Goal: Submit feedback/report problem

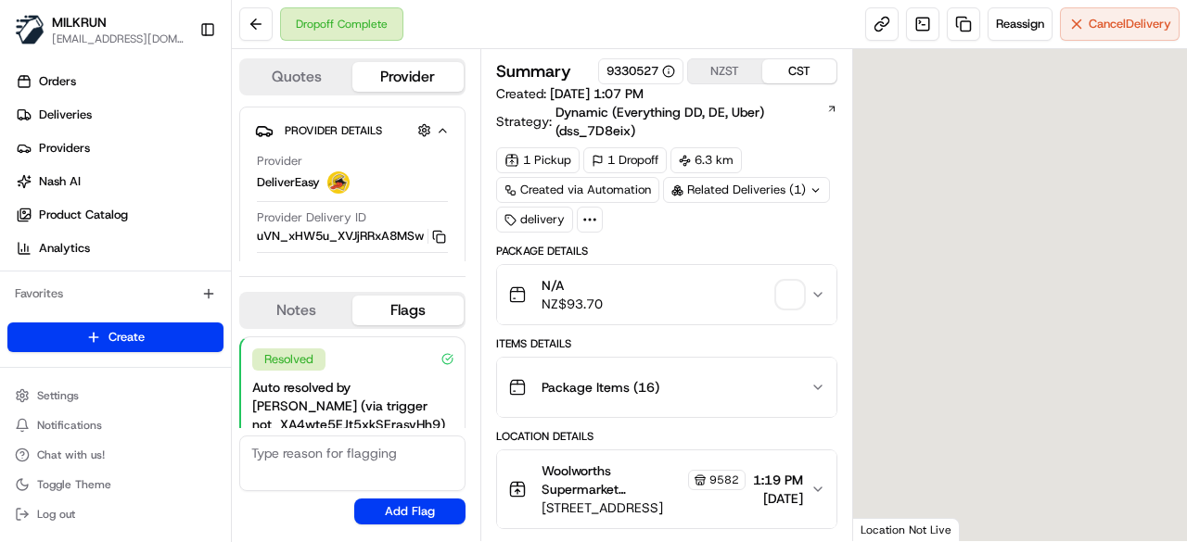
scroll to position [149, 0]
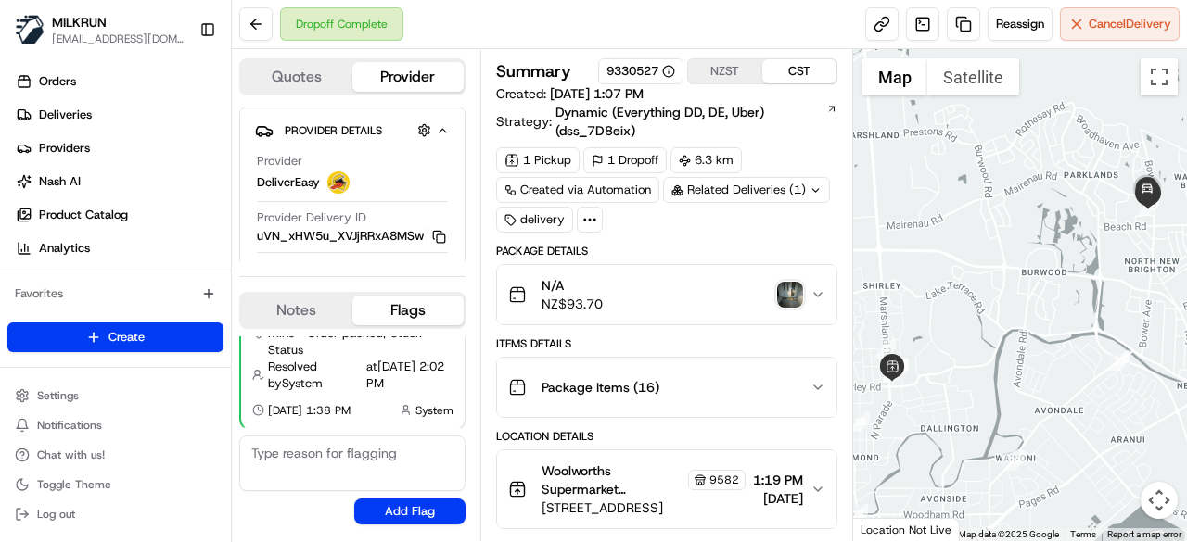
click at [783, 298] on img "button" at bounding box center [790, 295] width 26 height 26
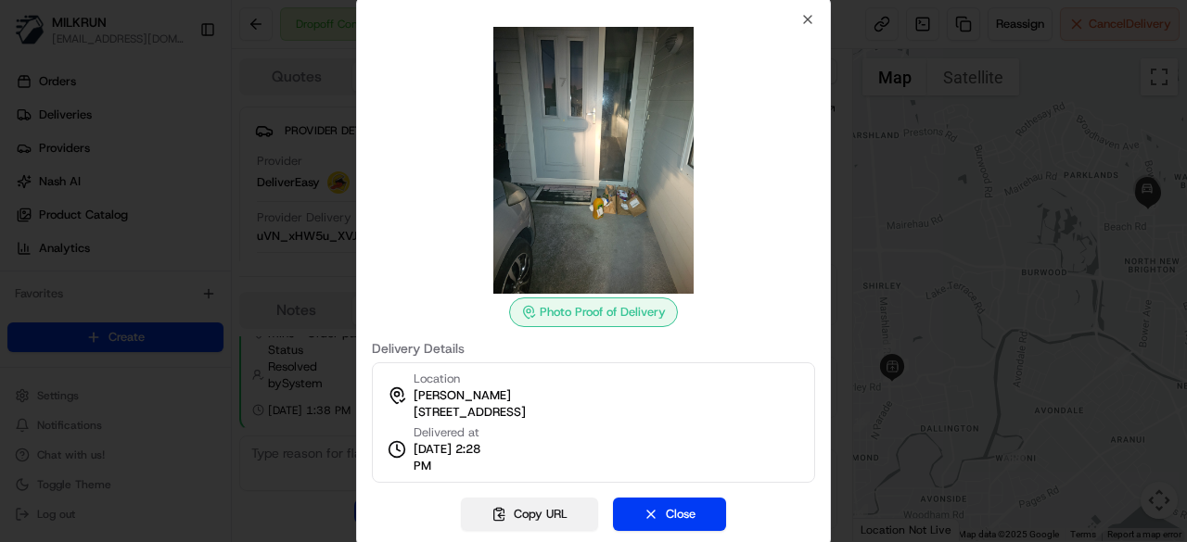
click at [555, 508] on button "Copy URL" at bounding box center [529, 514] width 137 height 33
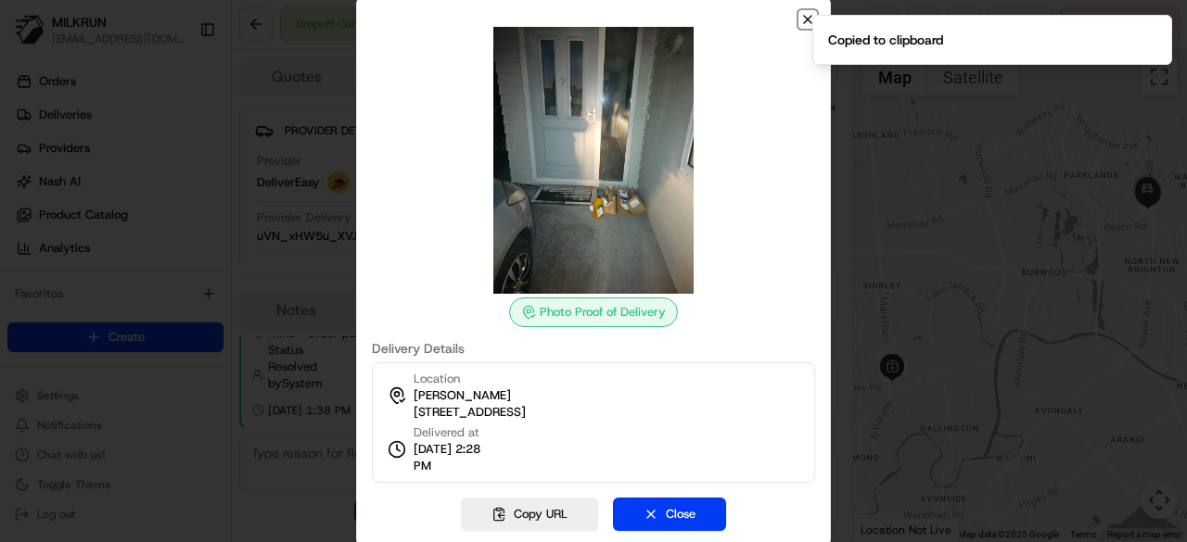
click at [810, 13] on icon "button" at bounding box center [807, 19] width 15 height 15
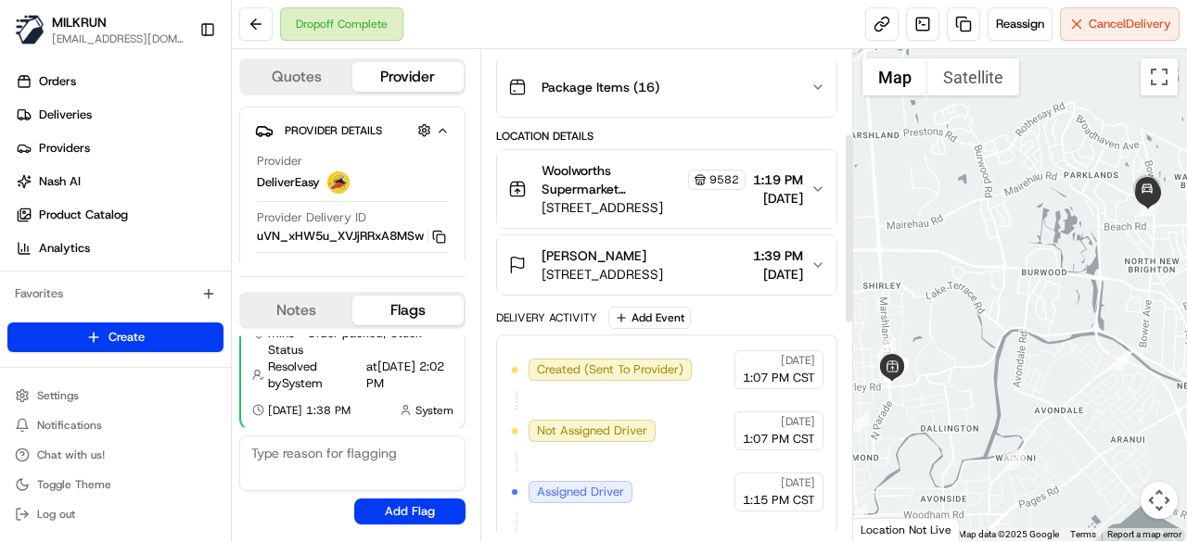
scroll to position [217, 0]
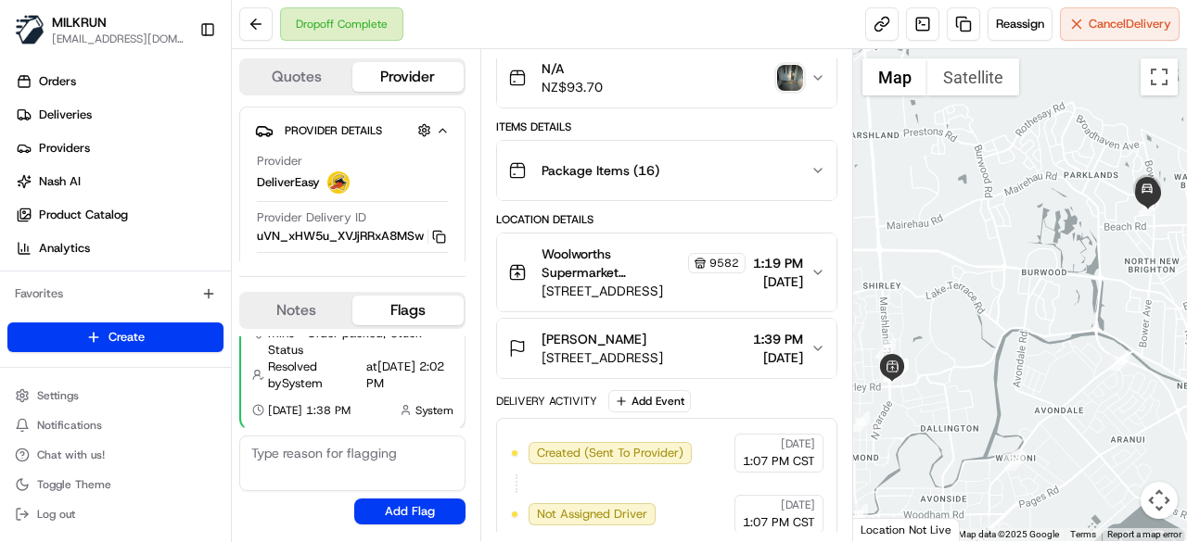
click at [822, 346] on icon "button" at bounding box center [817, 348] width 15 height 15
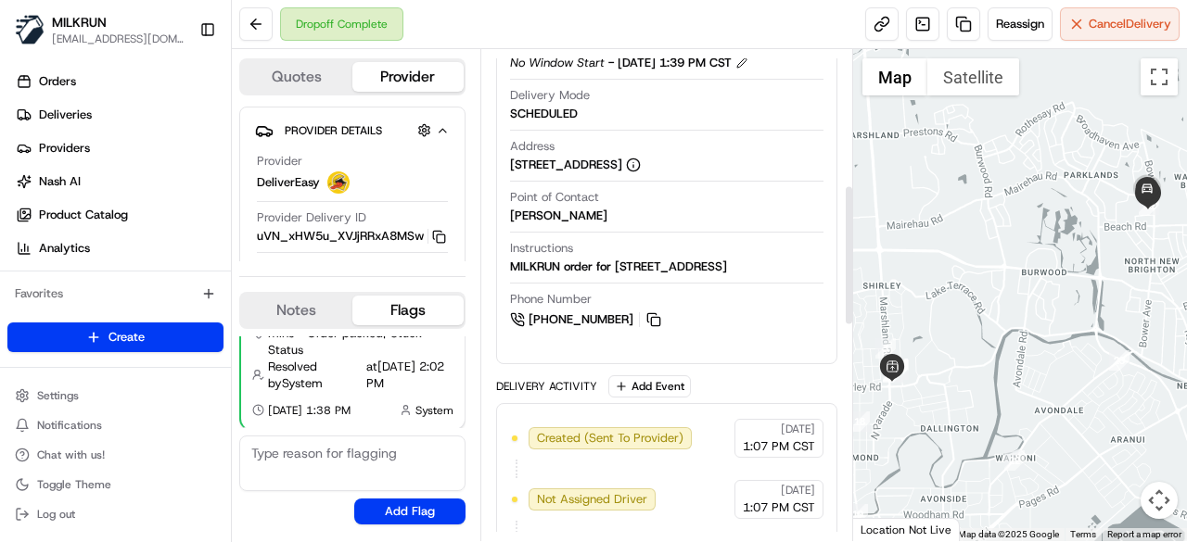
scroll to position [204, 0]
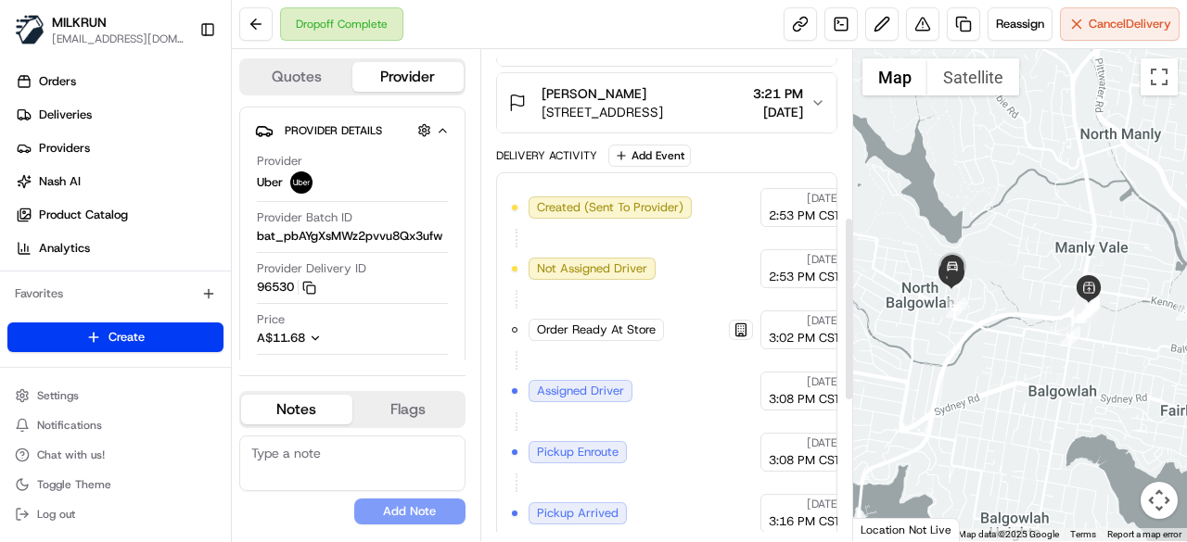
scroll to position [259, 0]
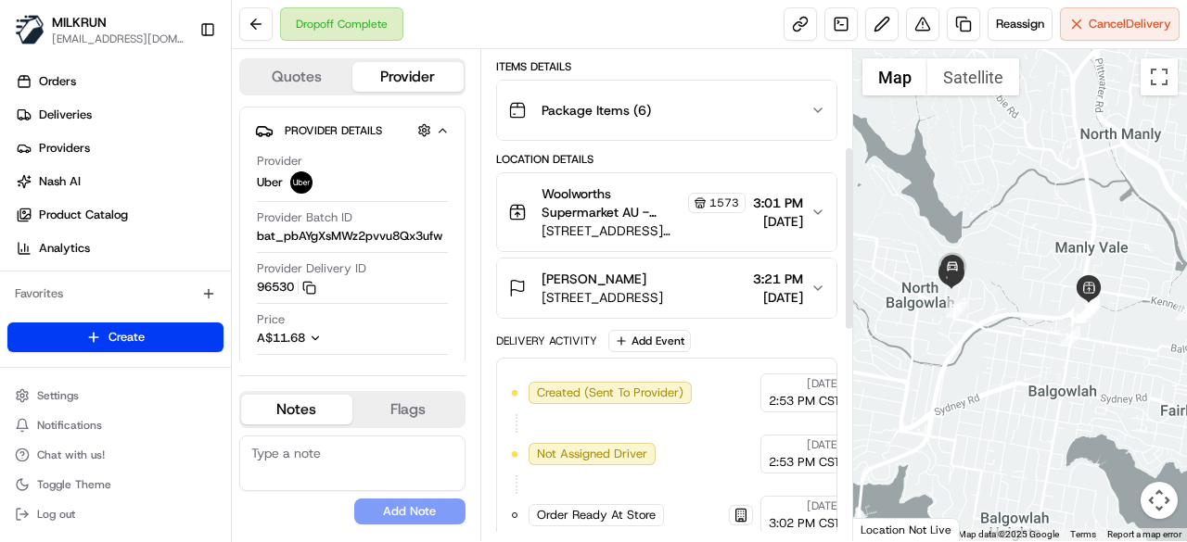
click at [816, 281] on icon "button" at bounding box center [817, 288] width 15 height 15
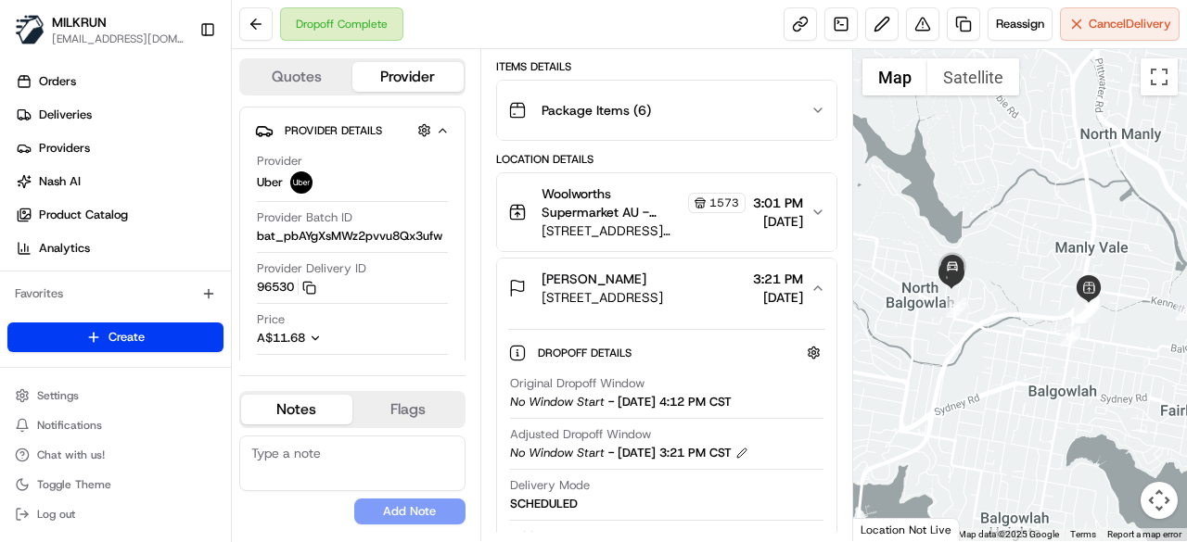
click at [814, 287] on icon "button" at bounding box center [817, 288] width 15 height 15
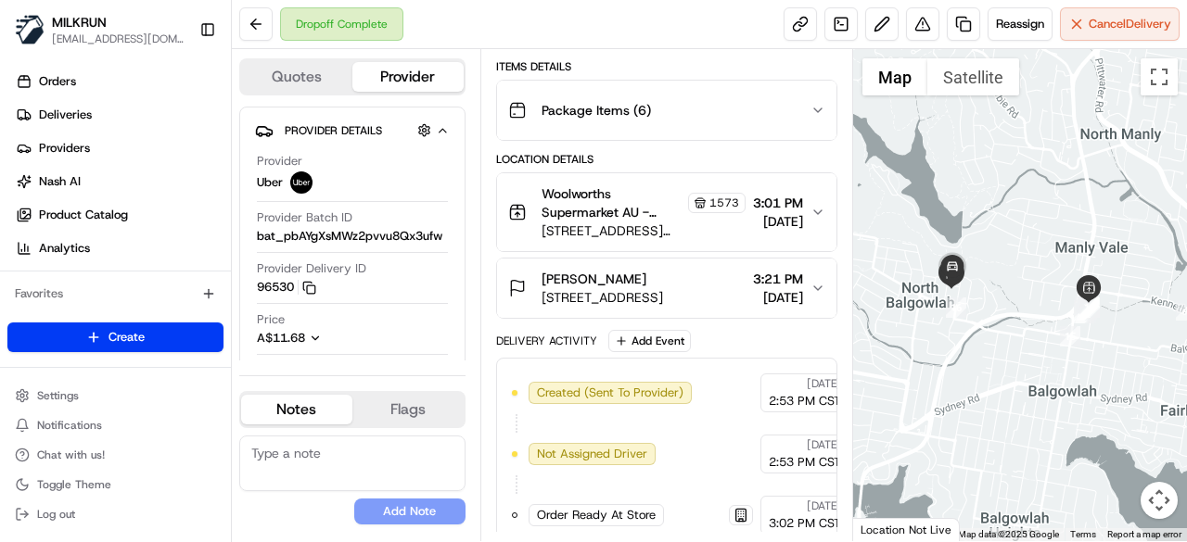
click at [814, 287] on icon "button" at bounding box center [817, 288] width 15 height 15
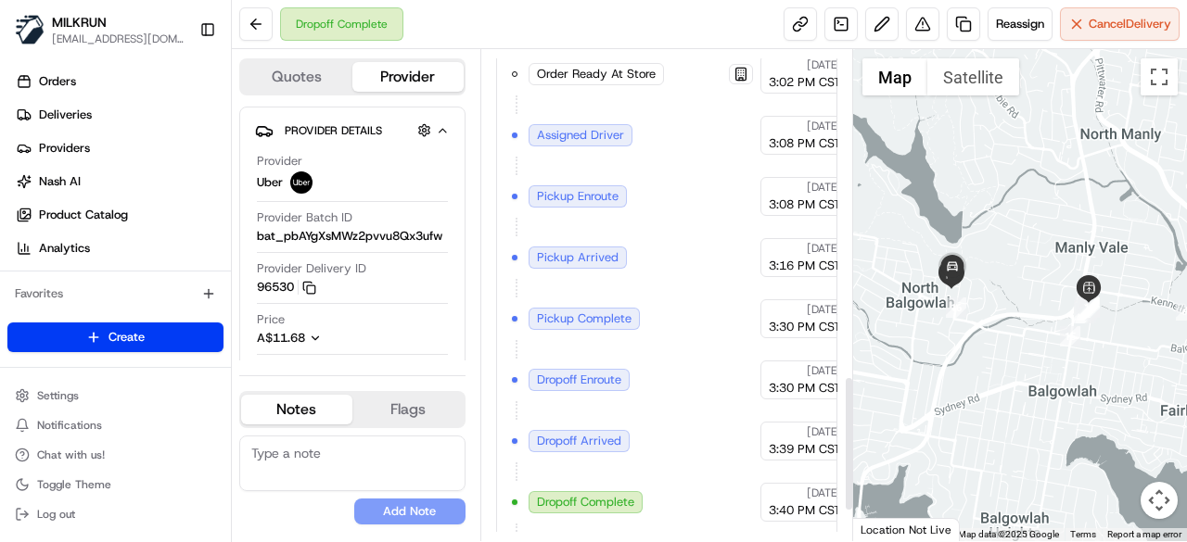
scroll to position [1300, 0]
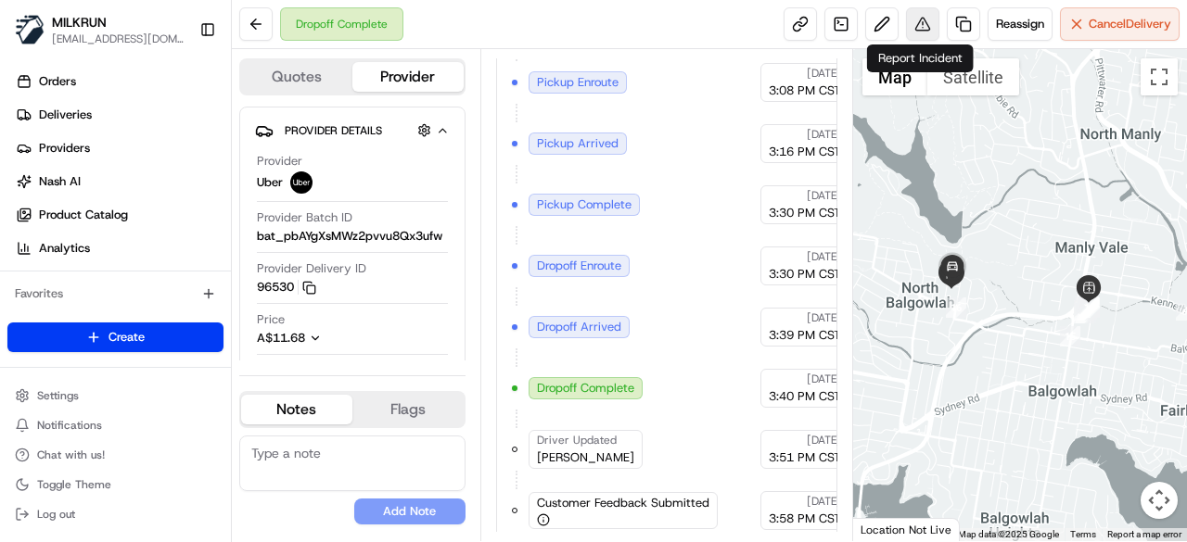
click at [925, 31] on button at bounding box center [922, 23] width 33 height 33
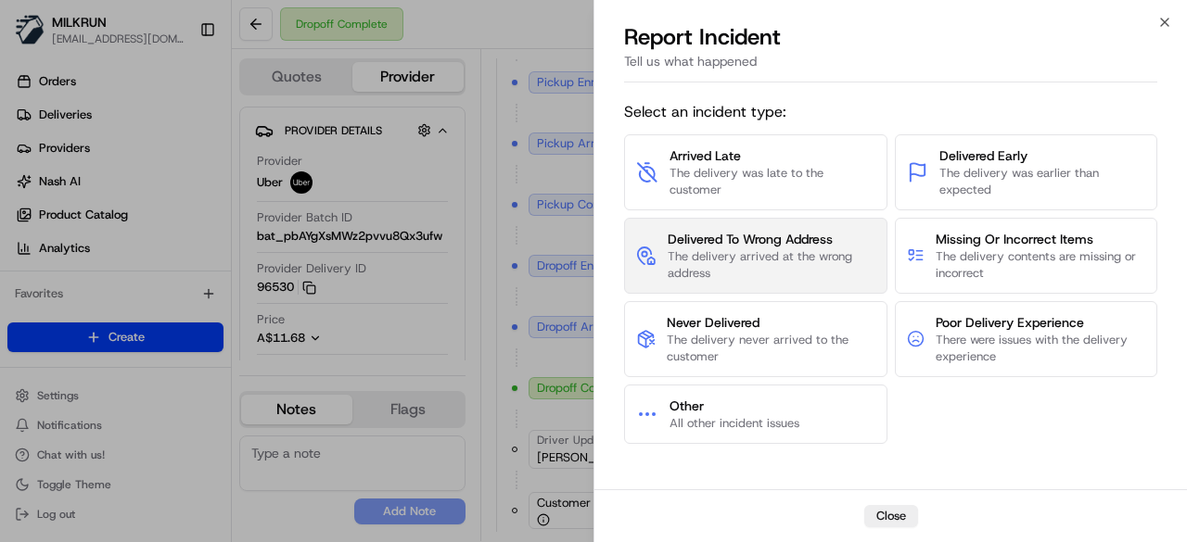
click at [784, 246] on span "Delivered To Wrong Address" at bounding box center [772, 239] width 208 height 19
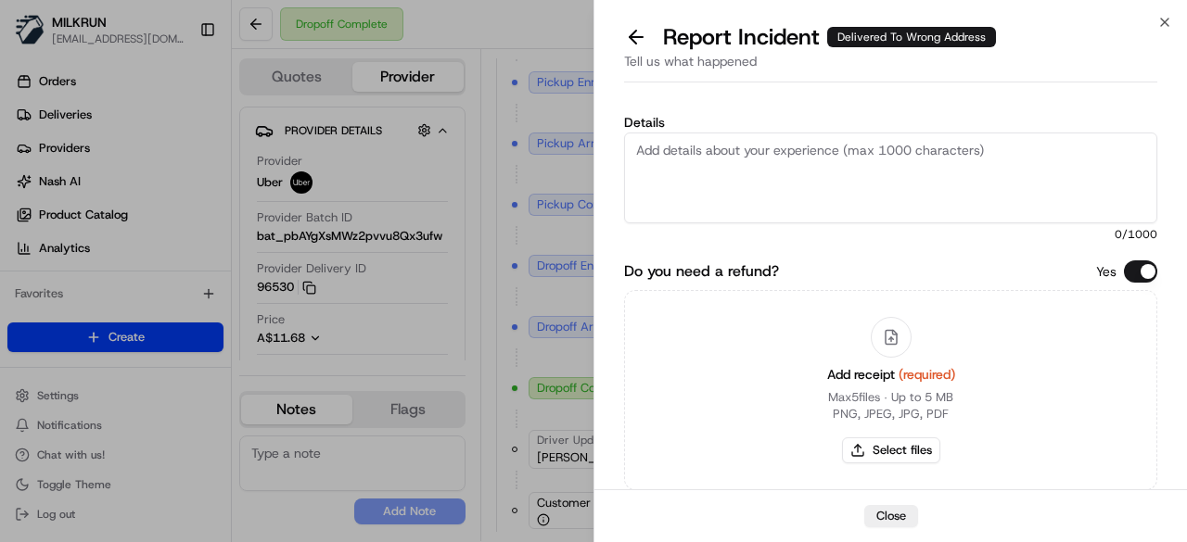
paste textarea "The customer didn't receive the order. Confirmed with Uber customer service tha…"
click at [896, 185] on textarea "The customer didn't receive the order. Confirmed with Uber customer service tha…" at bounding box center [890, 178] width 533 height 91
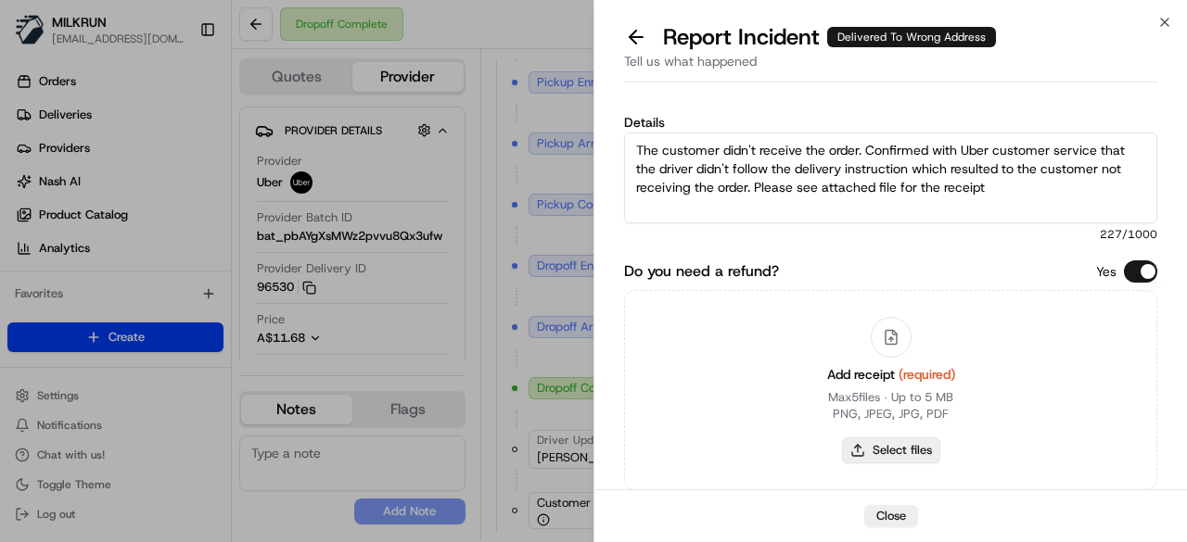
type textarea "The customer didn't receive the order. Confirmed with Uber customer service tha…"
click at [915, 448] on button "Select files" at bounding box center [891, 451] width 98 height 26
type input "C:\fakepath\receipt.pdf"
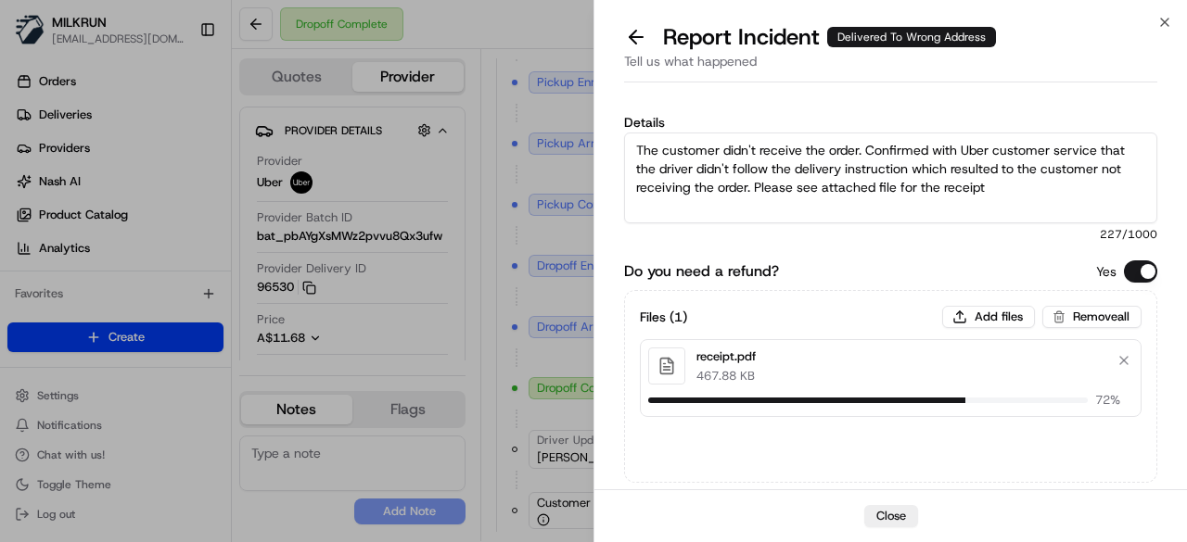
scroll to position [110, 0]
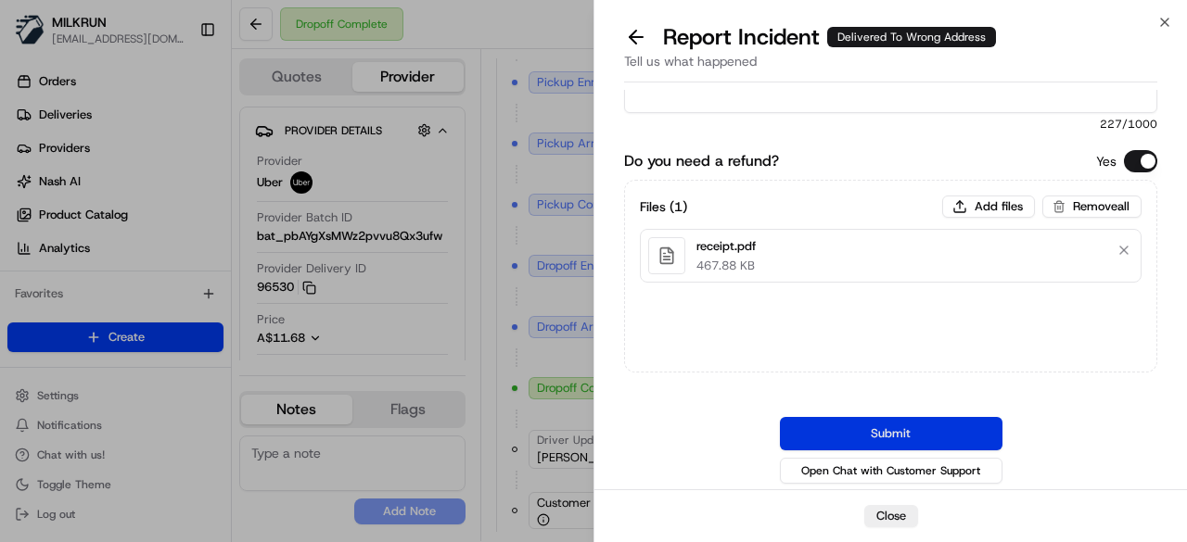
click at [894, 427] on button "Submit" at bounding box center [891, 433] width 223 height 33
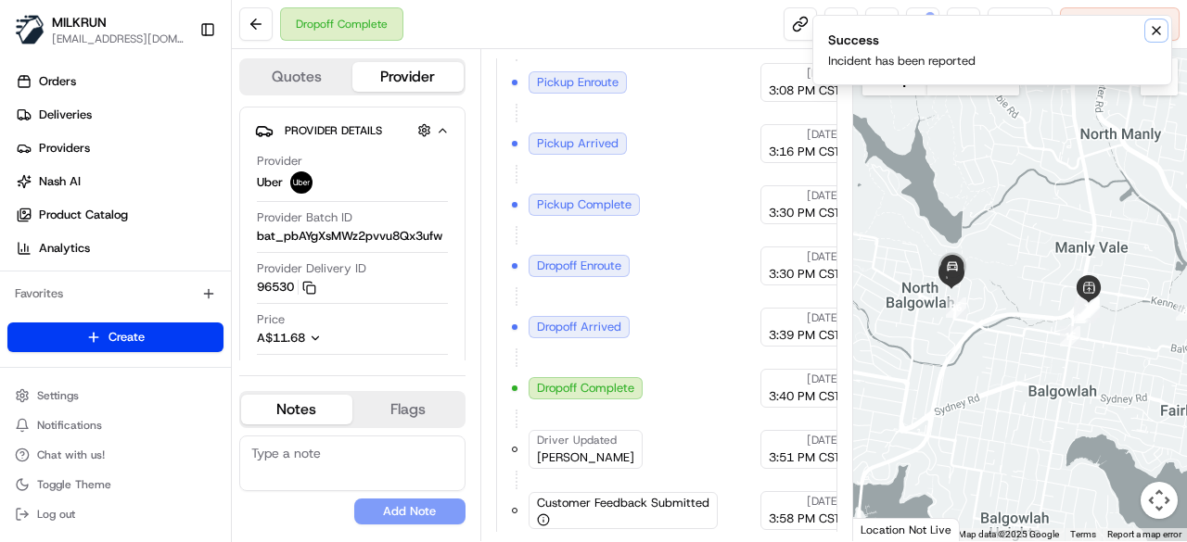
click at [1151, 33] on icon "Notifications (F8)" at bounding box center [1156, 30] width 15 height 15
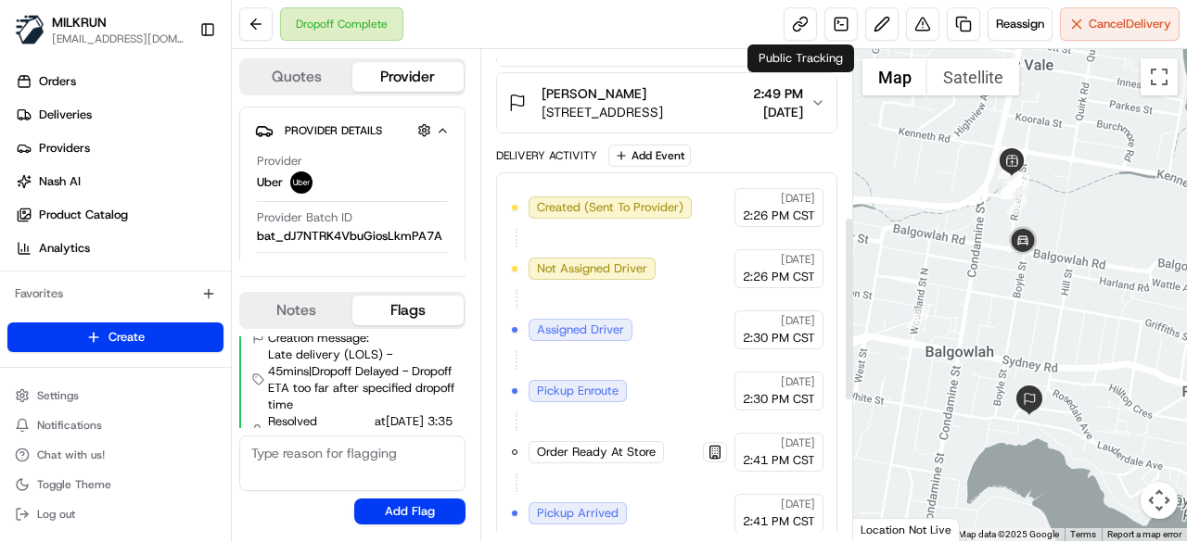
scroll to position [351, 0]
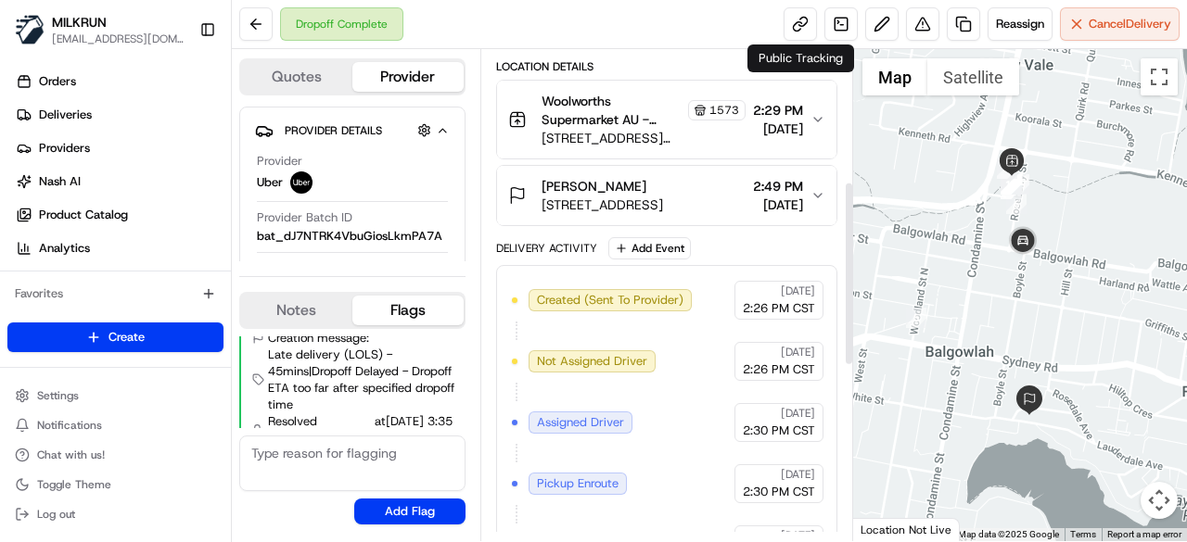
click at [812, 188] on icon "button" at bounding box center [817, 195] width 15 height 15
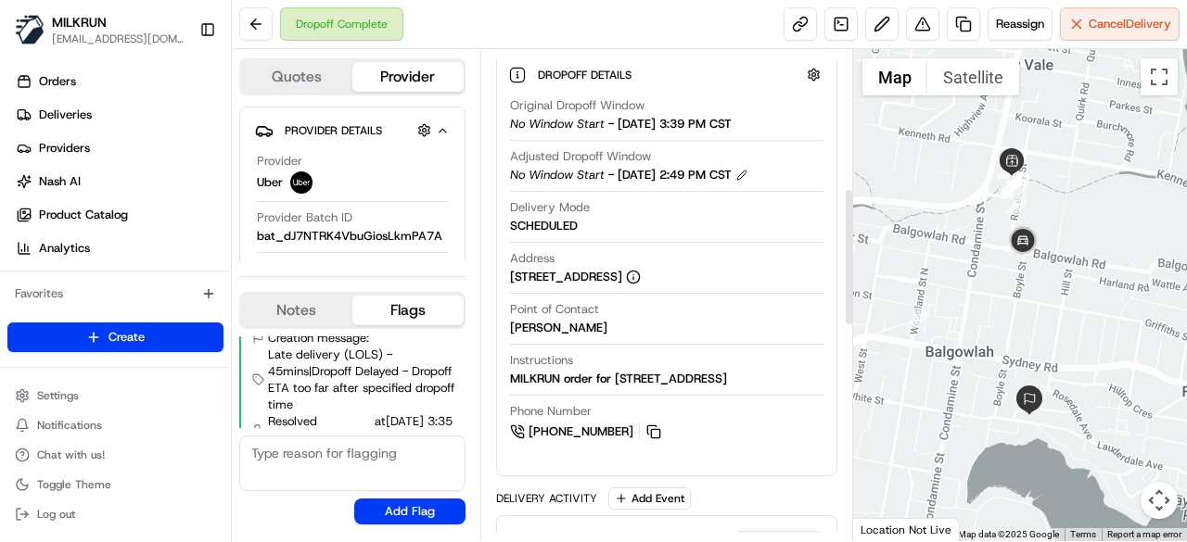
scroll to position [259, 0]
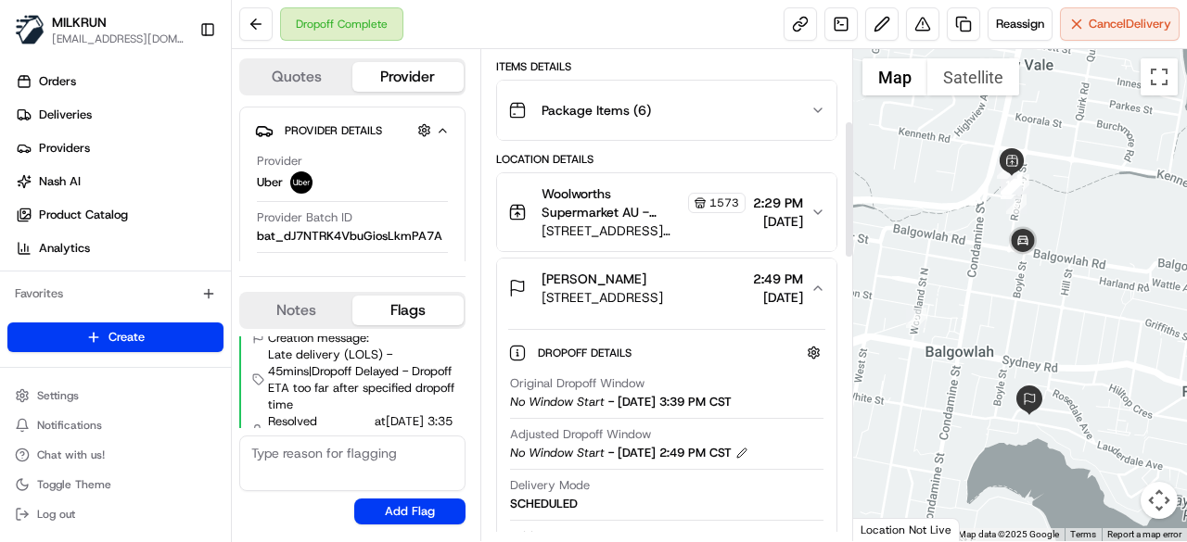
click at [814, 284] on icon "button" at bounding box center [817, 288] width 15 height 15
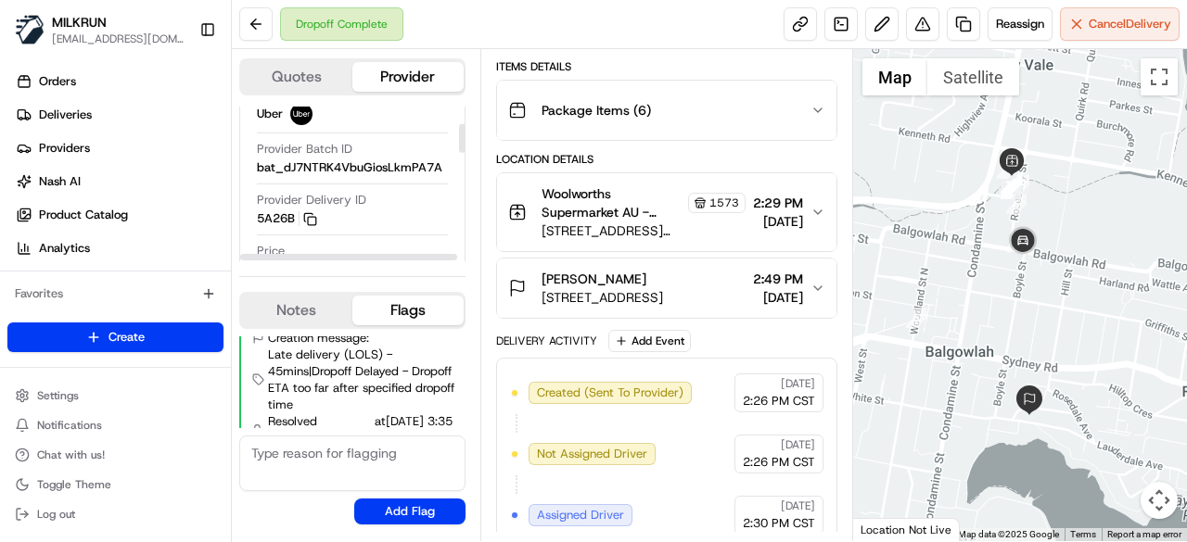
scroll to position [93, 0]
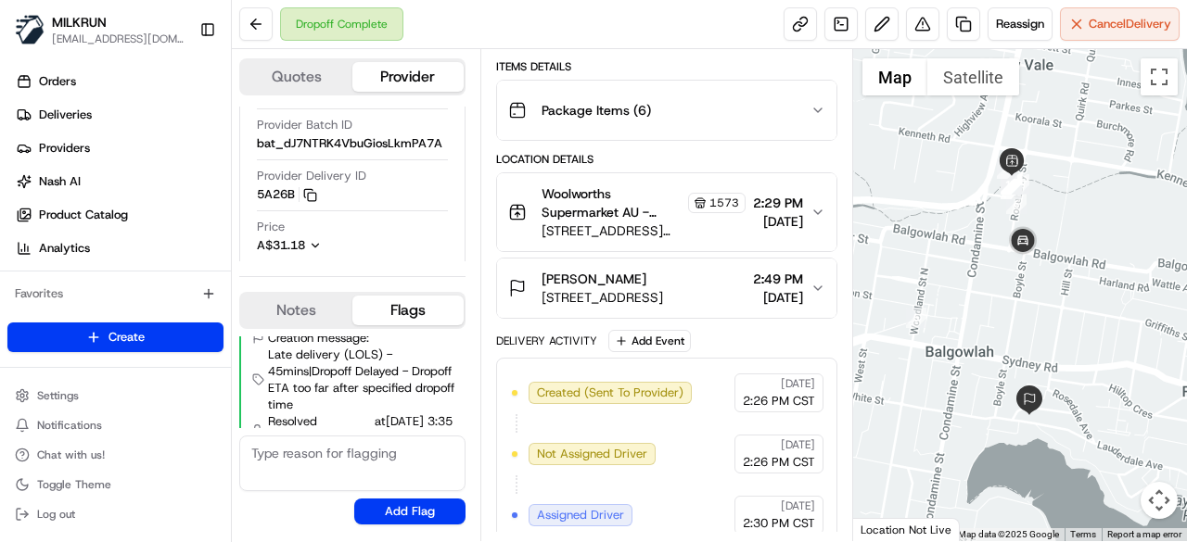
click at [816, 293] on button "Julia Rooke Unit 4/96 Lauderdale Ave, Fairlight, NSW 2094, AU 2:49 PM 20/08/2025" at bounding box center [666, 288] width 339 height 59
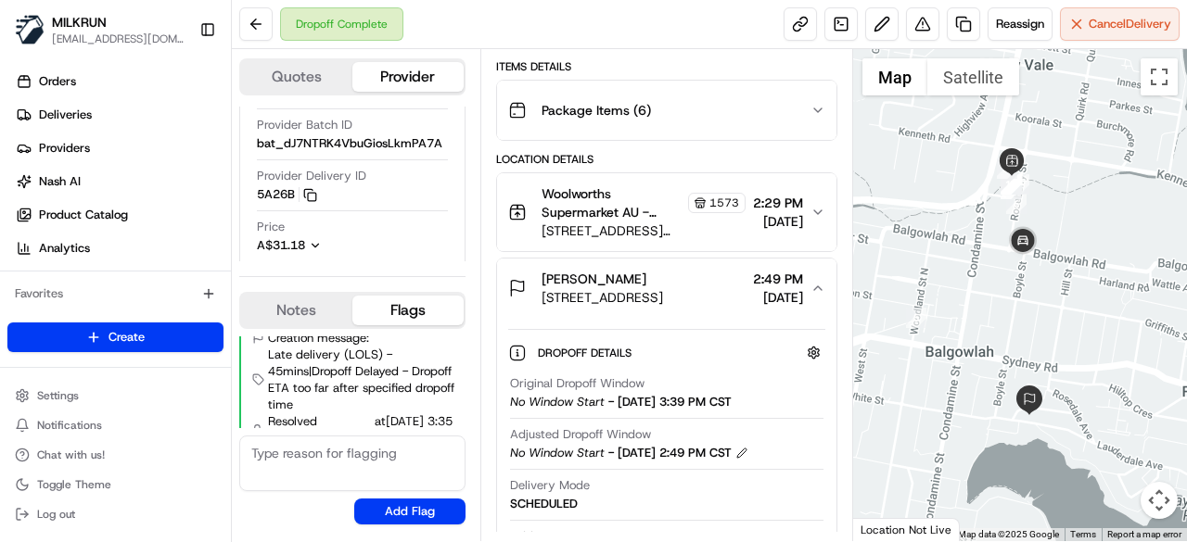
click at [816, 293] on button "Julia Rooke Unit 4/96 Lauderdale Ave, Fairlight, NSW 2094, AU 2:49 PM 20/08/2025" at bounding box center [666, 288] width 339 height 59
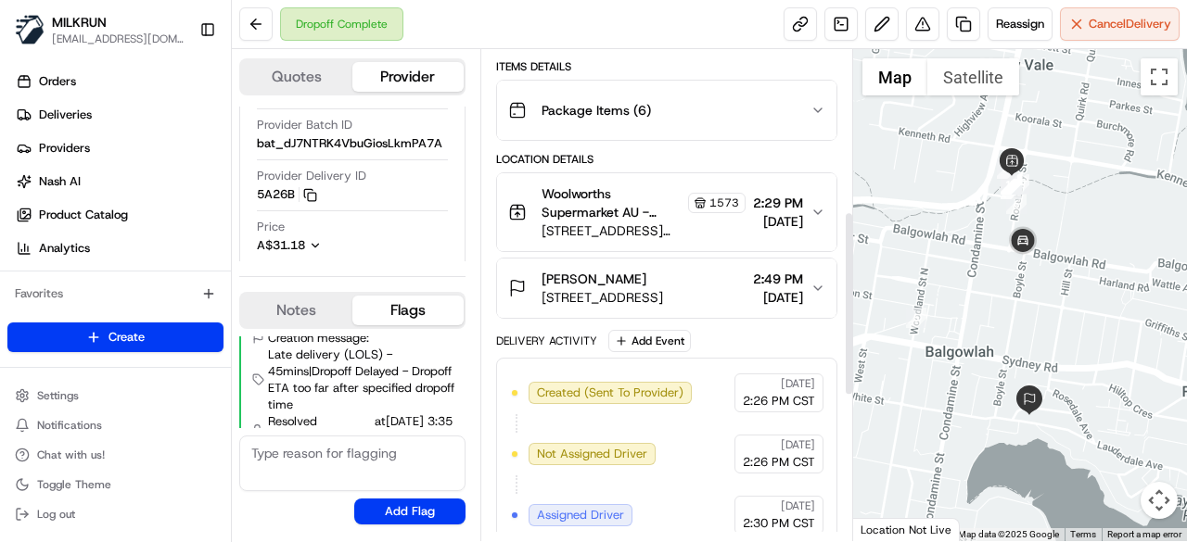
scroll to position [815, 0]
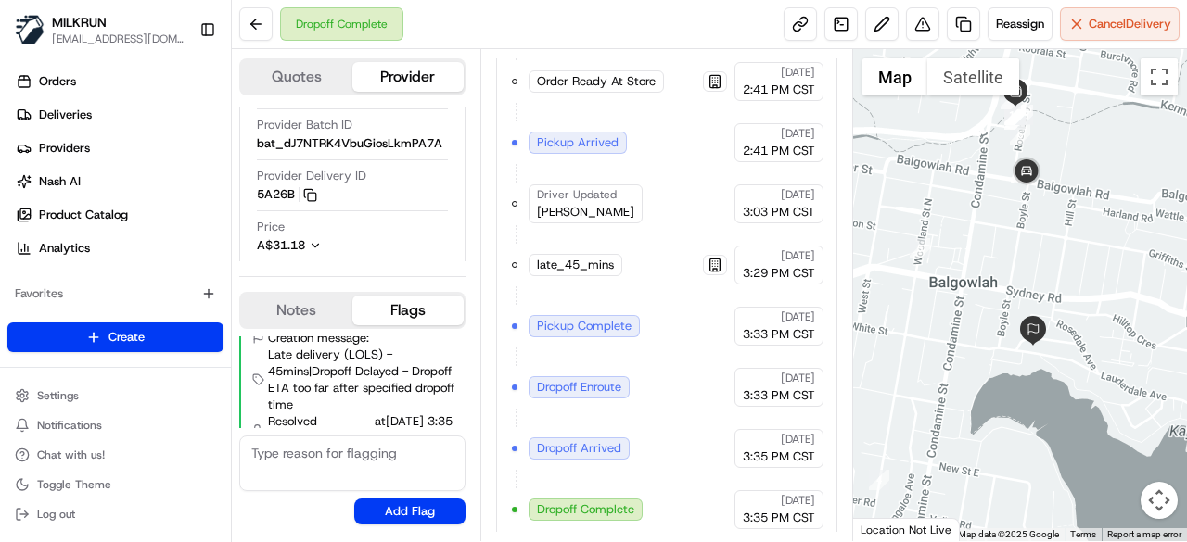
drag, startPoint x: 1053, startPoint y: 322, endPoint x: 1052, endPoint y: 244, distance: 77.9
click at [1052, 244] on div at bounding box center [1020, 295] width 335 height 492
drag, startPoint x: 992, startPoint y: 331, endPoint x: 1000, endPoint y: 323, distance: 11.2
click at [996, 311] on div at bounding box center [1020, 295] width 335 height 492
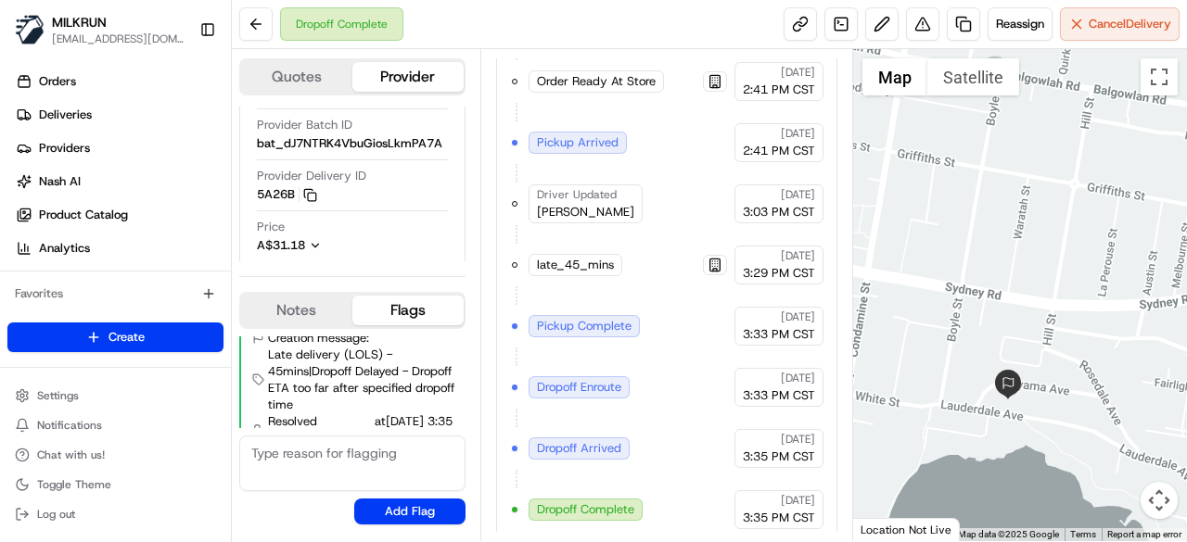
click at [965, 382] on div at bounding box center [1020, 295] width 335 height 492
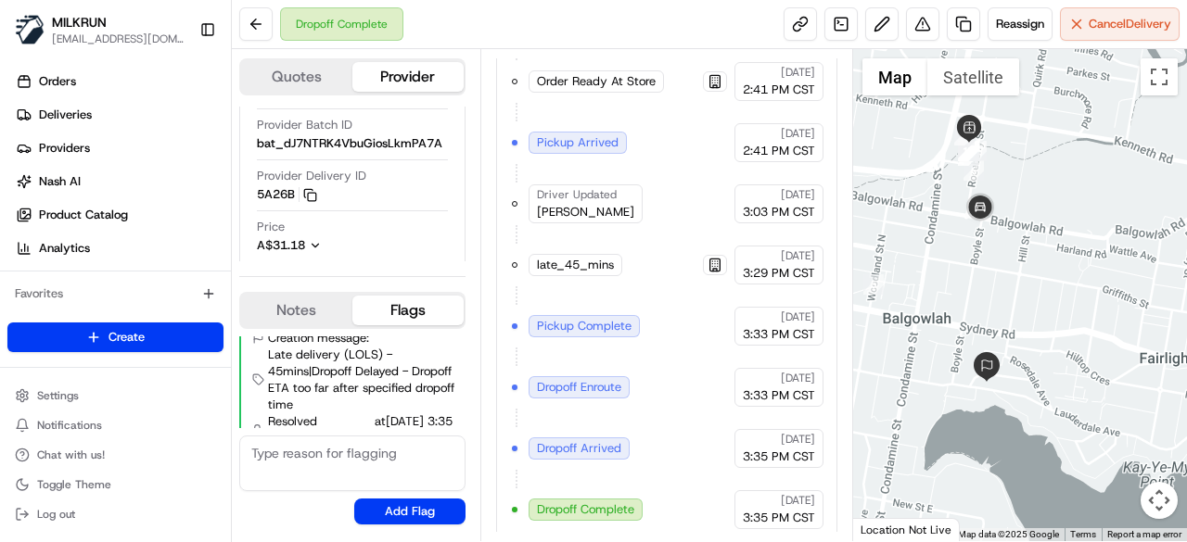
drag, startPoint x: 968, startPoint y: 327, endPoint x: 970, endPoint y: 255, distance: 72.4
click at [970, 255] on div at bounding box center [1020, 295] width 335 height 492
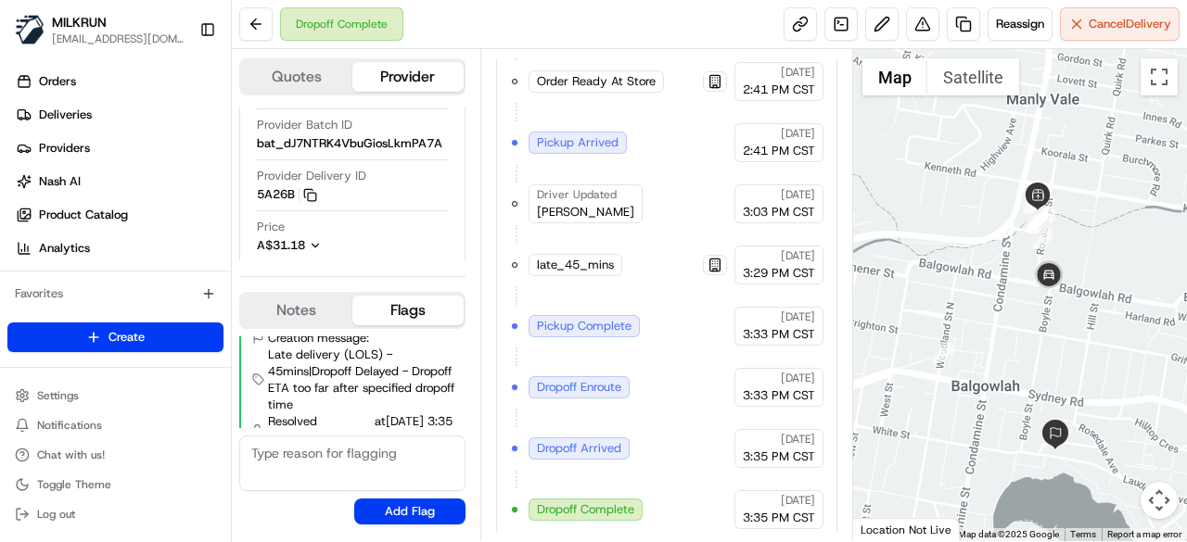
drag, startPoint x: 978, startPoint y: 216, endPoint x: 1052, endPoint y: 385, distance: 184.0
click at [1052, 385] on div at bounding box center [1020, 295] width 335 height 492
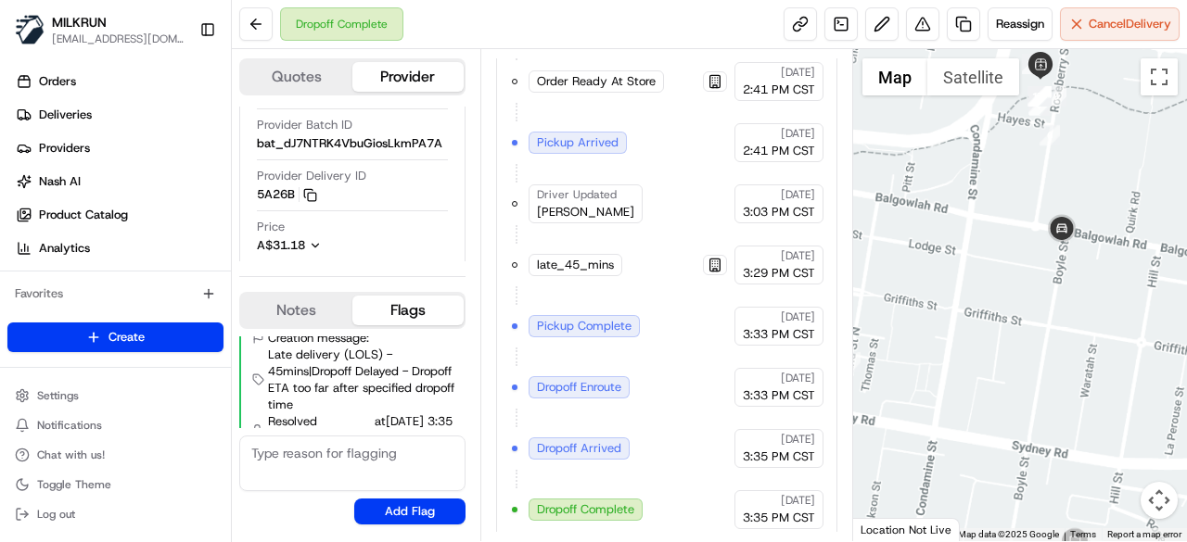
drag, startPoint x: 1050, startPoint y: 426, endPoint x: 1048, endPoint y: 299, distance: 127.1
click at [1048, 299] on div at bounding box center [1020, 295] width 335 height 492
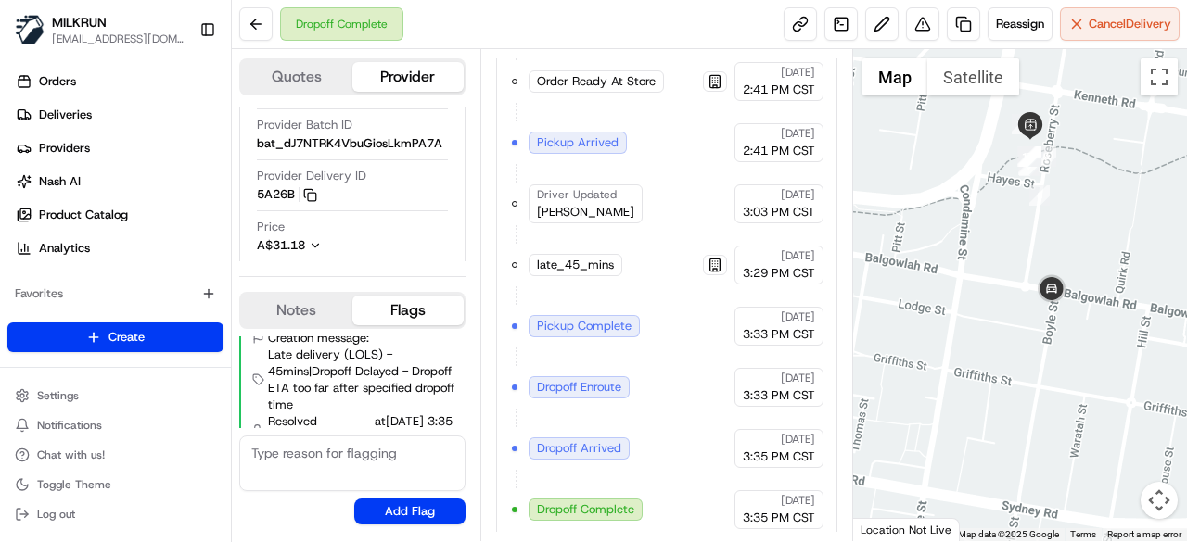
drag, startPoint x: 1066, startPoint y: 296, endPoint x: 1061, endPoint y: 354, distance: 58.7
click at [1054, 372] on div at bounding box center [1020, 295] width 335 height 492
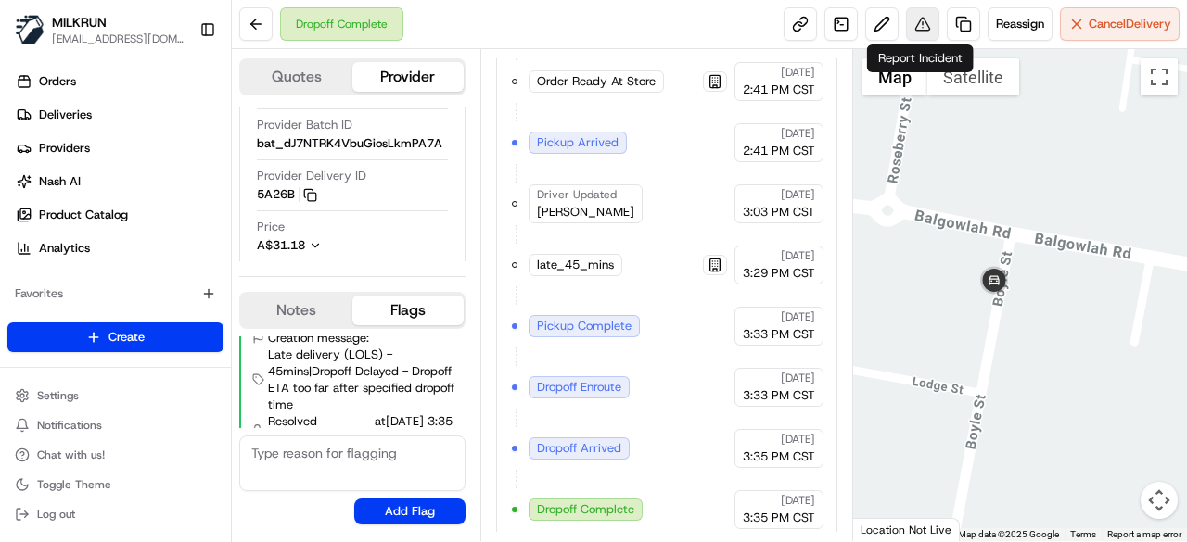
click at [916, 28] on button at bounding box center [922, 23] width 33 height 33
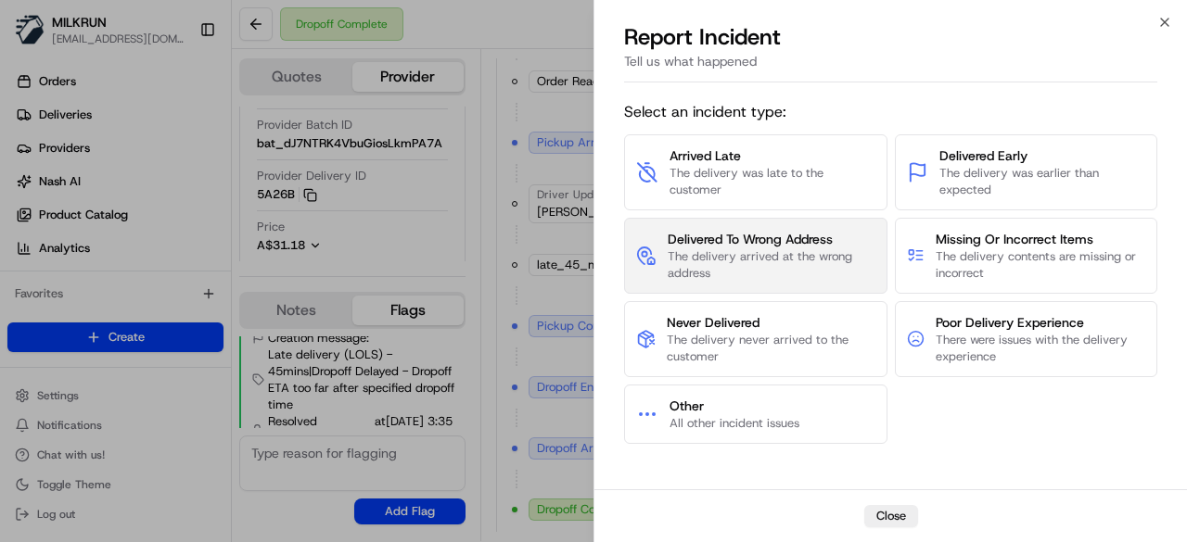
click at [812, 242] on span "Delivered To Wrong Address" at bounding box center [772, 239] width 208 height 19
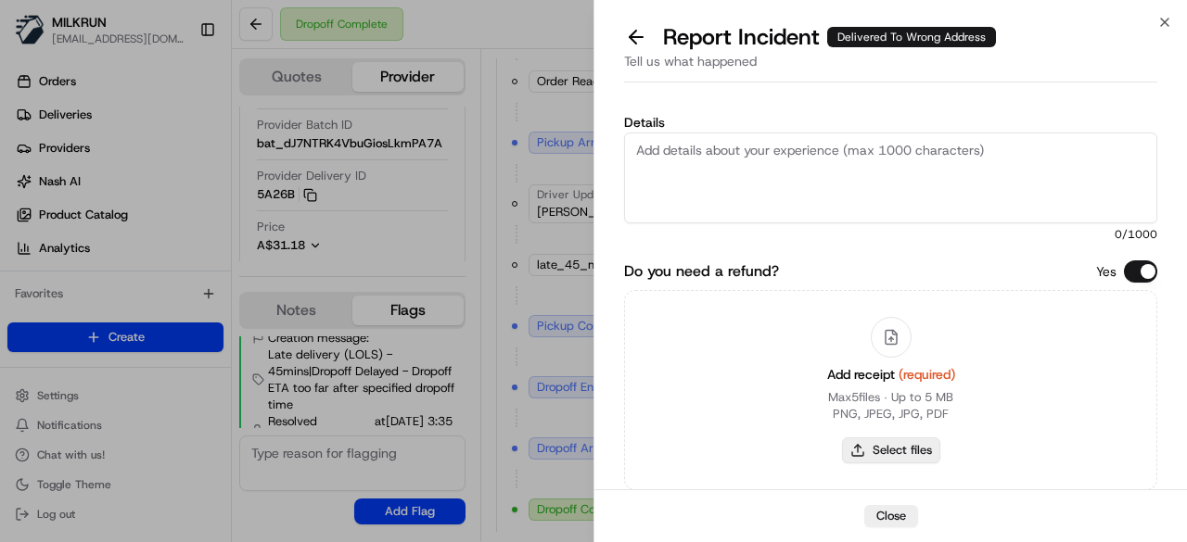
click at [872, 457] on button "Select files" at bounding box center [891, 451] width 98 height 26
type input "C:\fakepath\receipt.pdf"
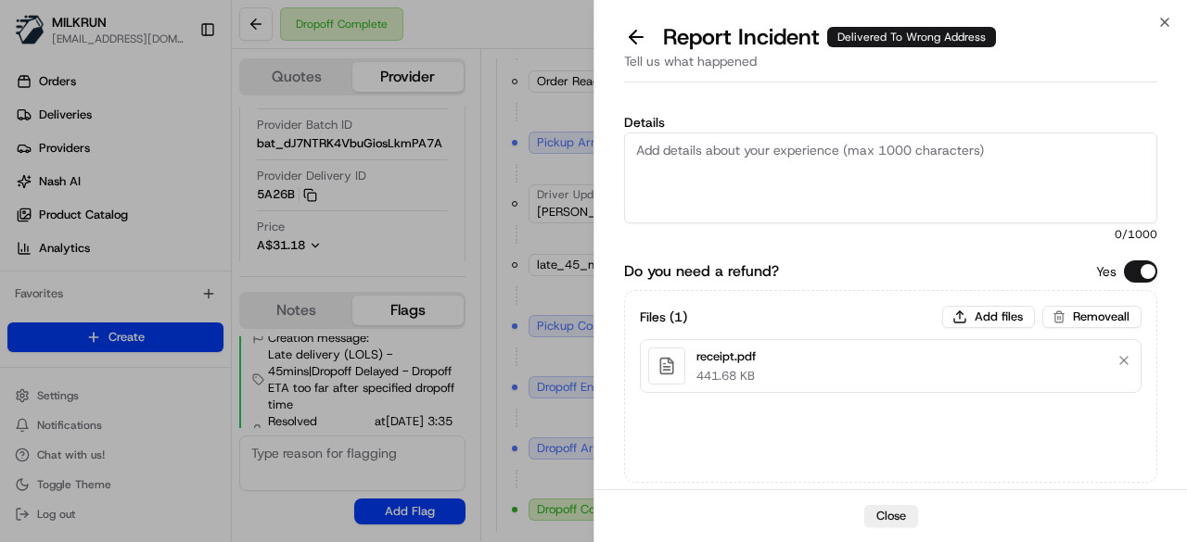
click at [778, 177] on textarea "Details" at bounding box center [890, 178] width 533 height 91
paste textarea "The customer didn't receive the order. Confirmed with Uber customer service tha…"
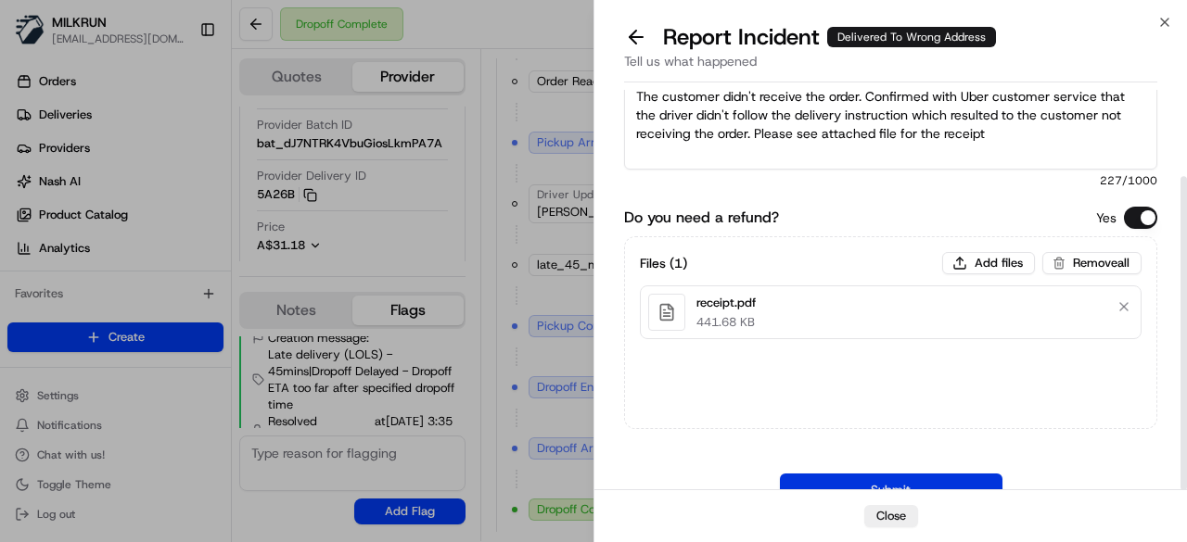
scroll to position [110, 0]
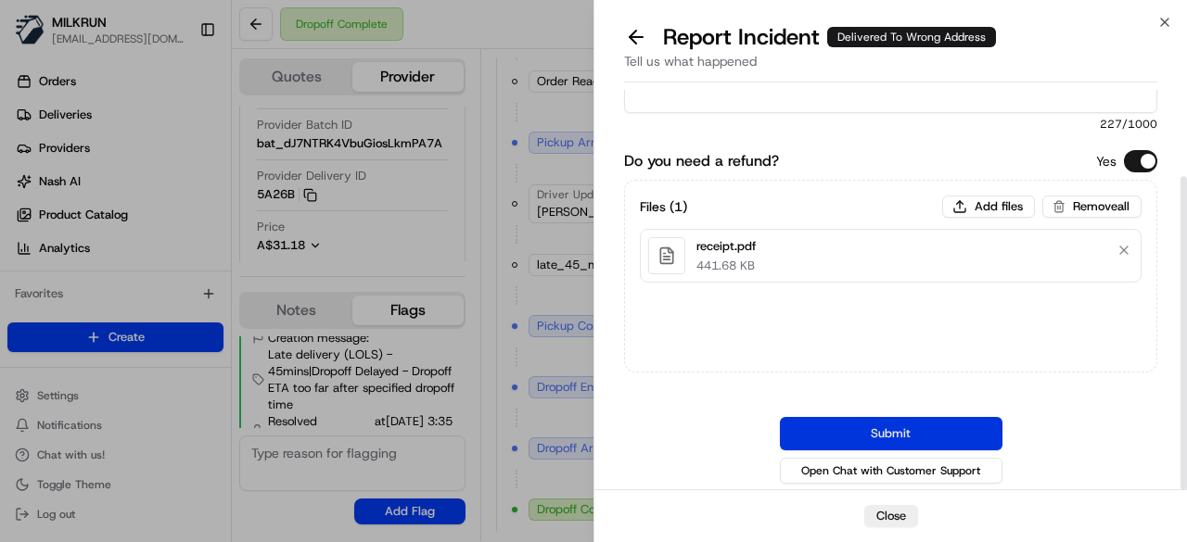
type textarea "The customer didn't receive the order. Confirmed with Uber customer service tha…"
click at [911, 431] on button "Submit" at bounding box center [891, 433] width 223 height 33
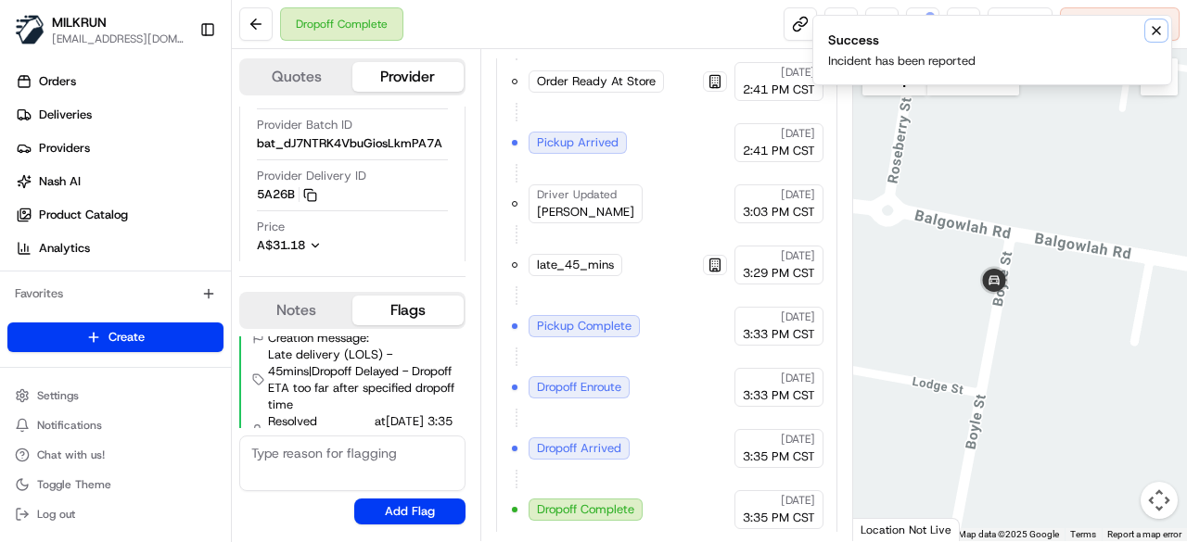
click at [1155, 29] on icon "Notifications (F8)" at bounding box center [1156, 30] width 15 height 15
